Goal: Contribute content

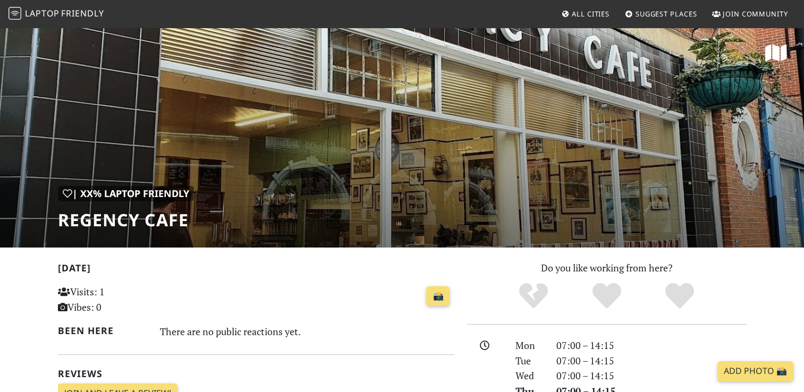
click at [380, 175] on div "| XX% Laptop Friendly Regency Cafe" at bounding box center [402, 137] width 804 height 221
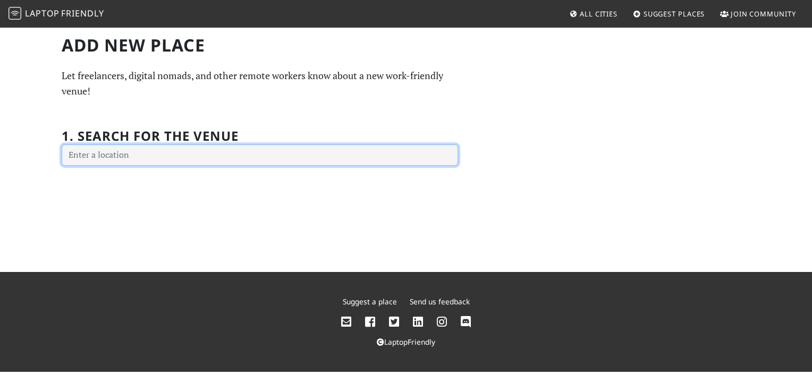
click at [158, 151] on input "text" at bounding box center [260, 155] width 396 height 21
type input "l"
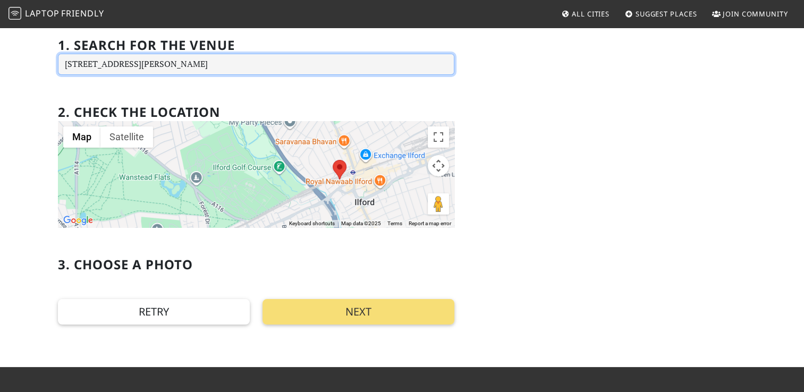
scroll to position [166, 0]
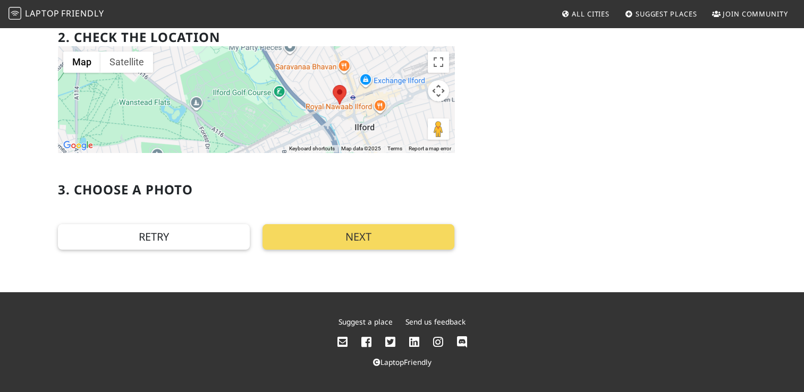
type input "15D Balfour Rd, Ilford IG1 4HP, UK"
click at [377, 248] on button "Next" at bounding box center [359, 237] width 192 height 26
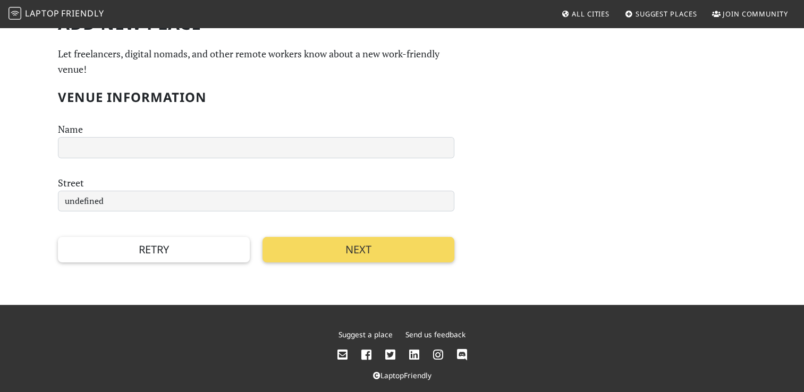
scroll to position [0, 0]
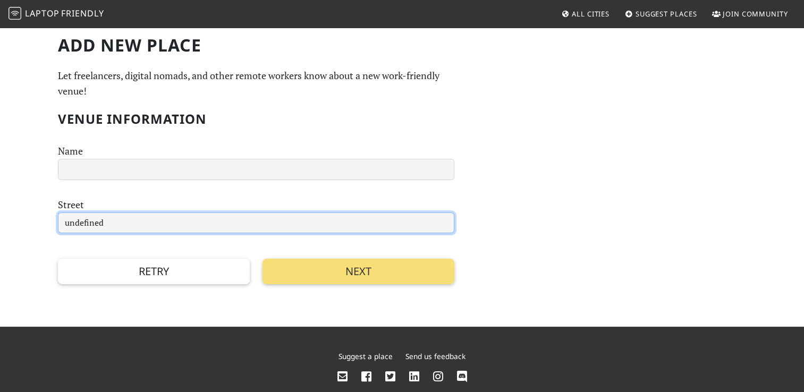
click at [261, 222] on input "undefined" at bounding box center [256, 223] width 396 height 21
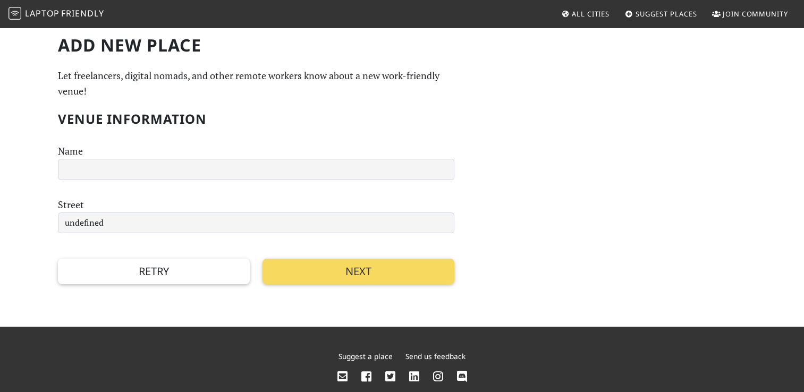
click at [388, 274] on button "Next" at bounding box center [359, 272] width 192 height 26
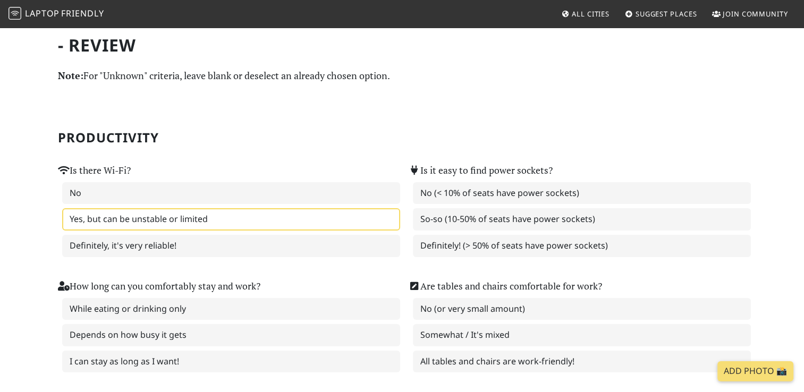
click at [277, 222] on label "Yes, but can be unstable or limited" at bounding box center [231, 219] width 338 height 22
click at [249, 94] on section "Productivity Is there Wi-Fi? No Yes, but can be unstable or limited Definitely,…" at bounding box center [402, 292] width 689 height 401
